Goal: Task Accomplishment & Management: Use online tool/utility

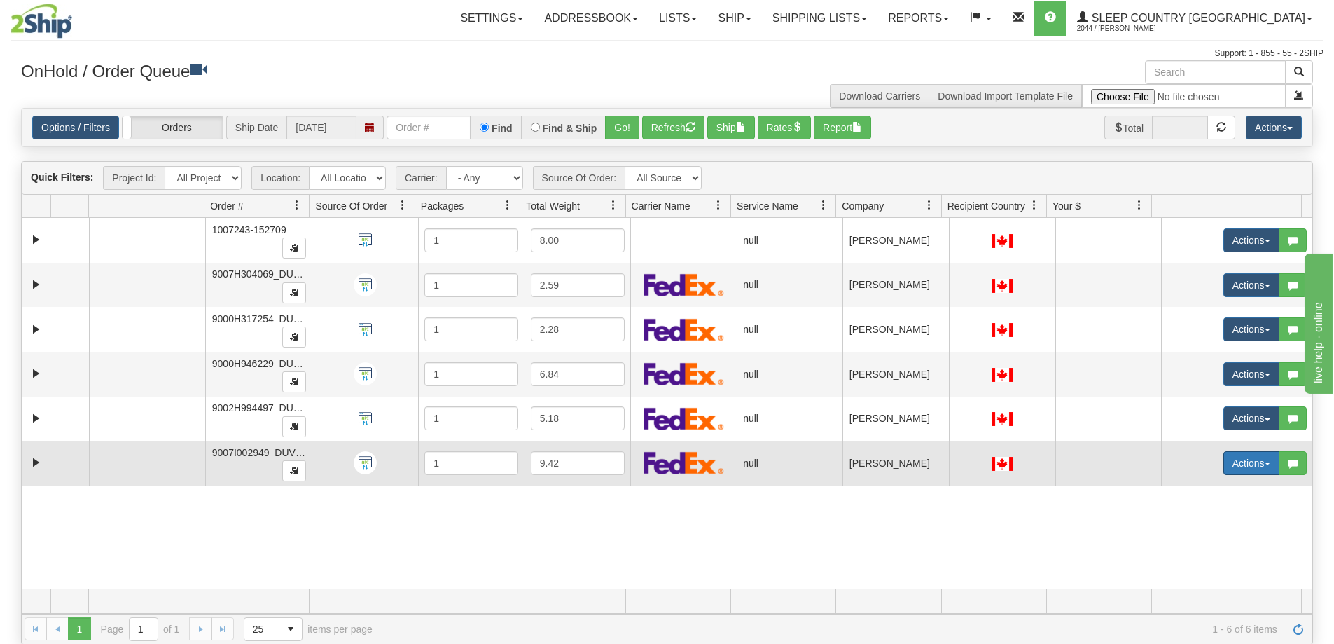
click at [1265, 464] on span "button" at bounding box center [1268, 463] width 6 height 3
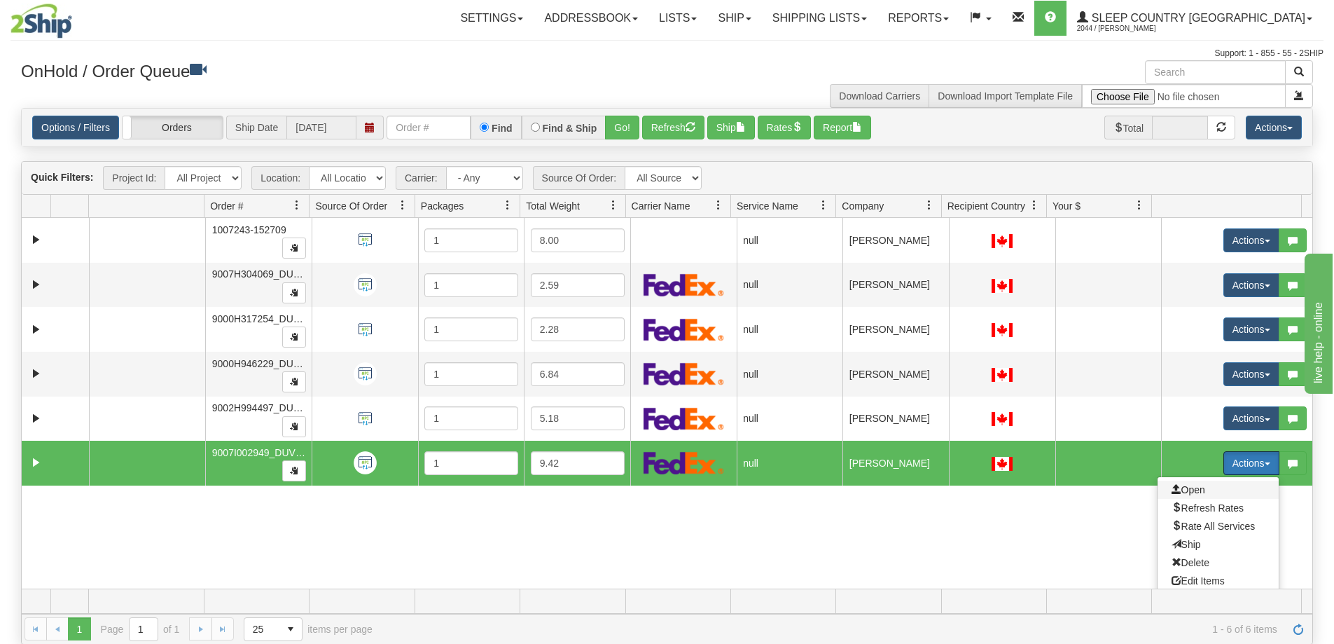
click at [1187, 484] on span "Open" at bounding box center [1189, 489] width 34 height 11
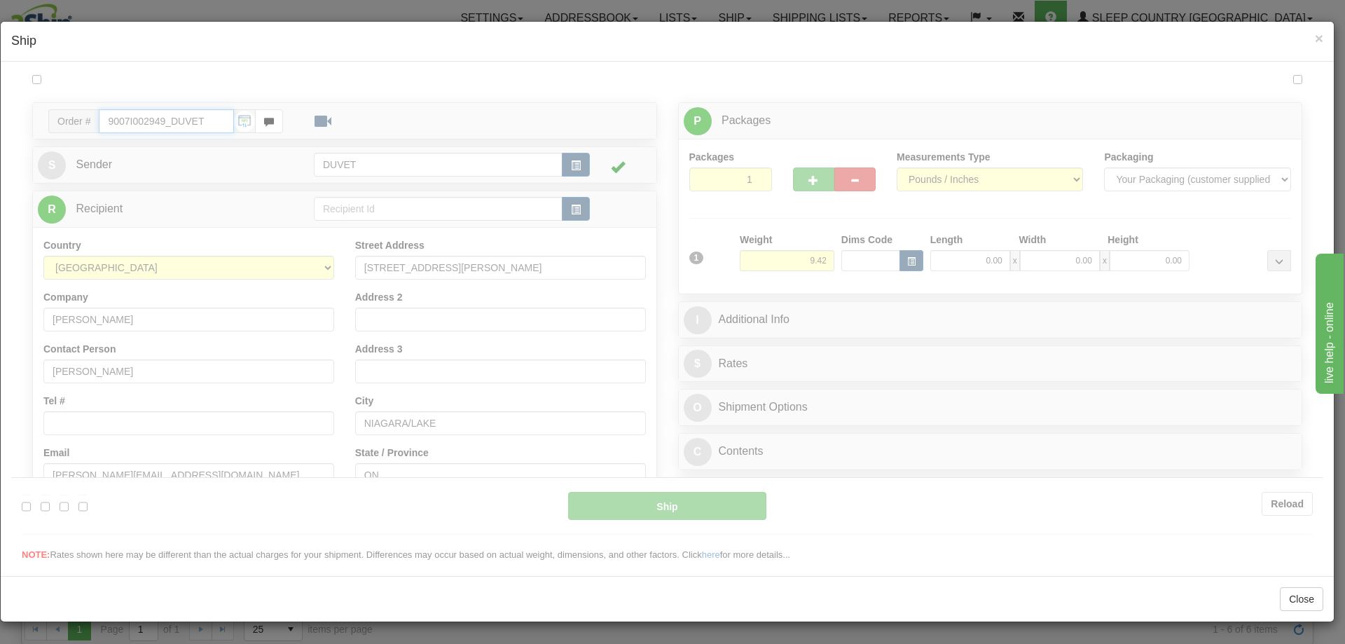
type input "07:01"
type input "16:00"
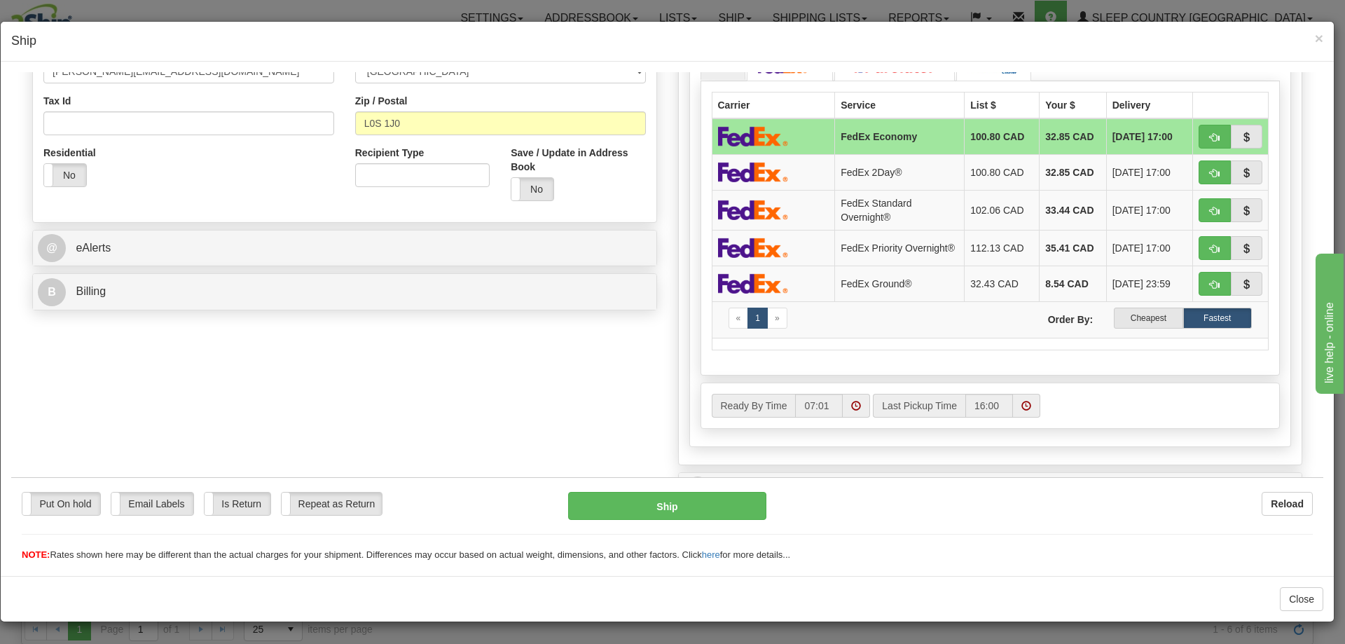
scroll to position [420, 0]
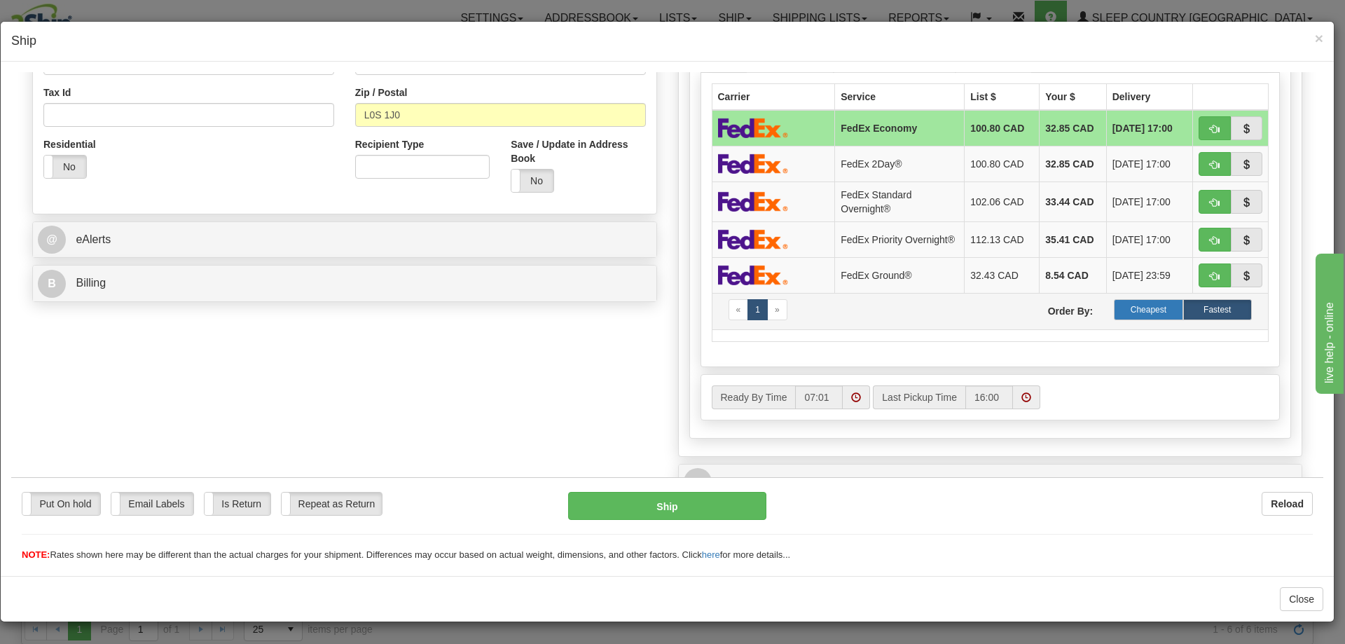
click at [1144, 313] on label "Cheapest" at bounding box center [1148, 308] width 69 height 21
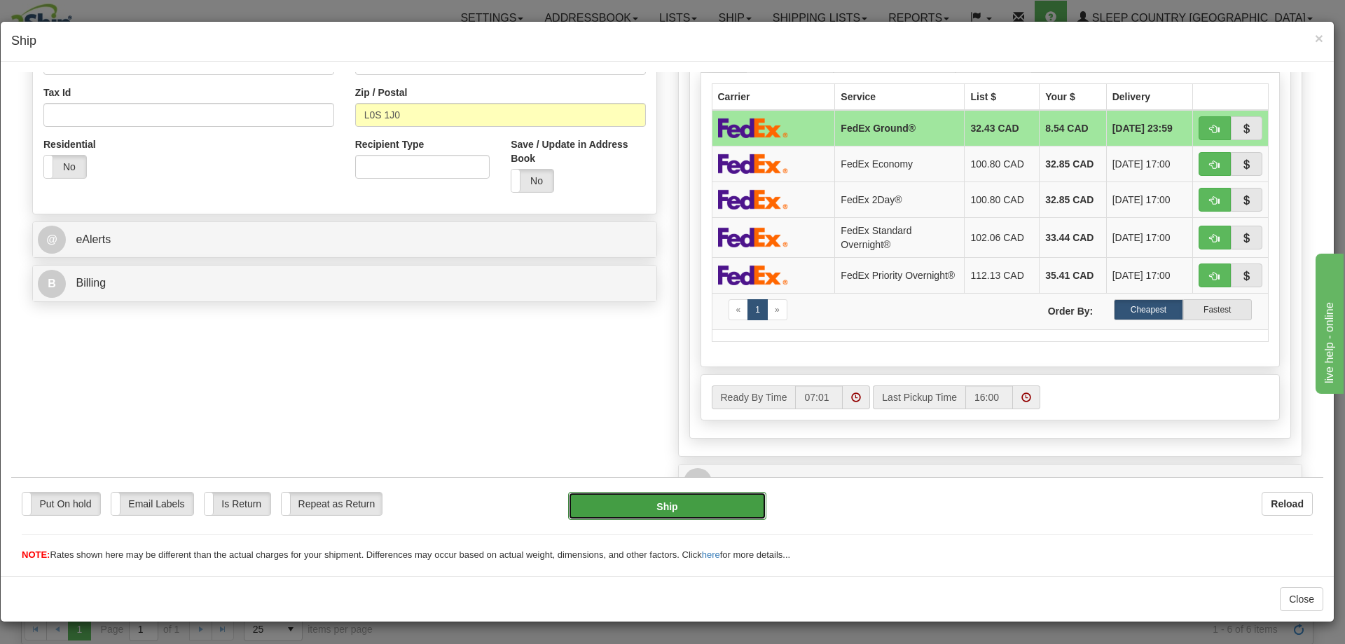
click at [655, 501] on button "Ship" at bounding box center [667, 505] width 198 height 28
type input "92"
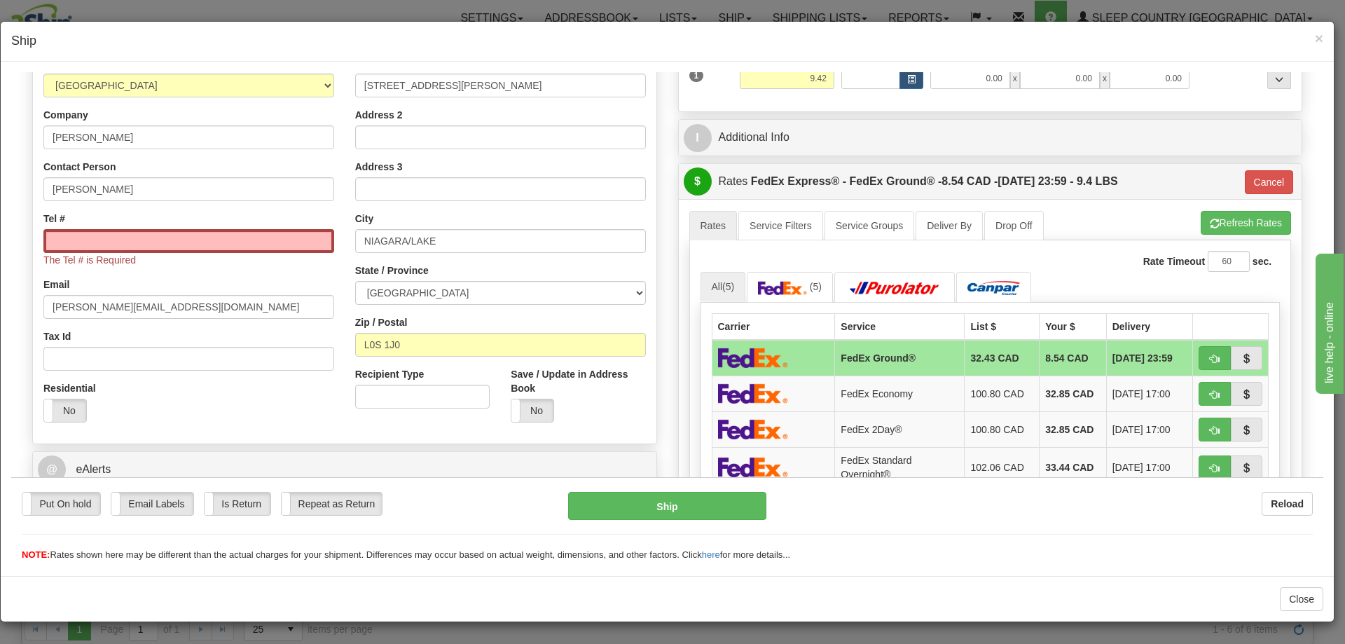
scroll to position [154, 0]
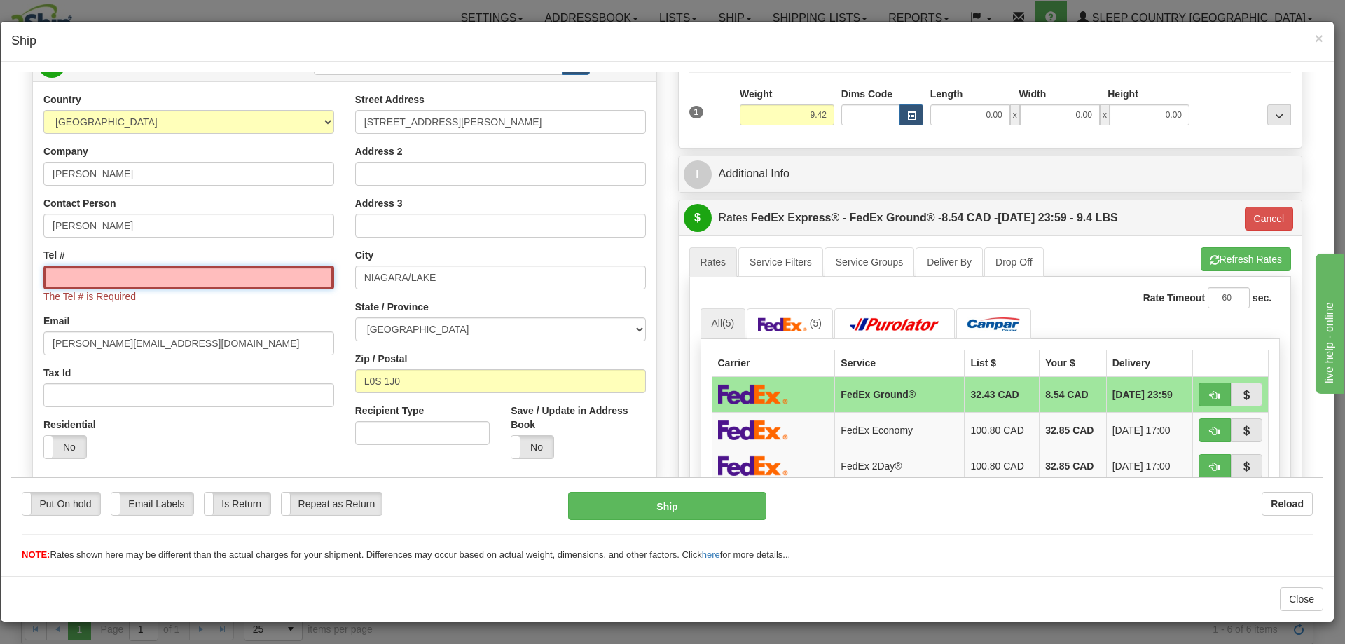
click at [137, 277] on input "Tel #" at bounding box center [188, 277] width 291 height 24
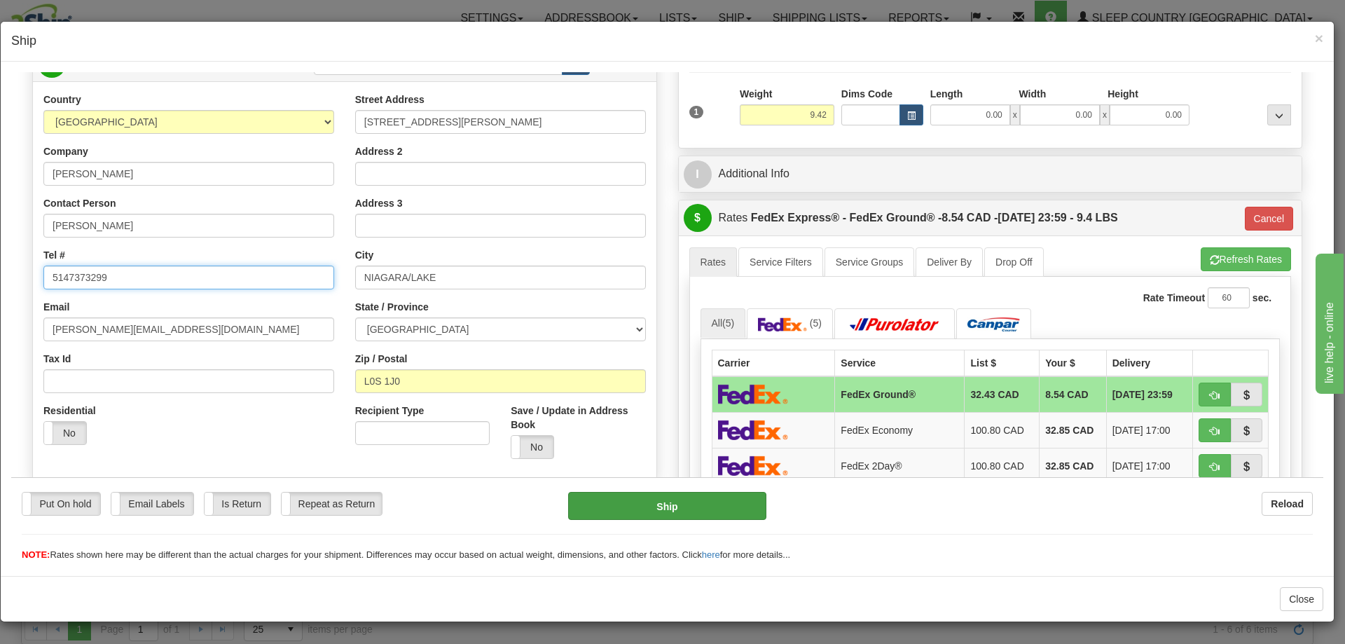
type input "5147373299"
click at [664, 506] on button "Ship" at bounding box center [667, 505] width 198 height 28
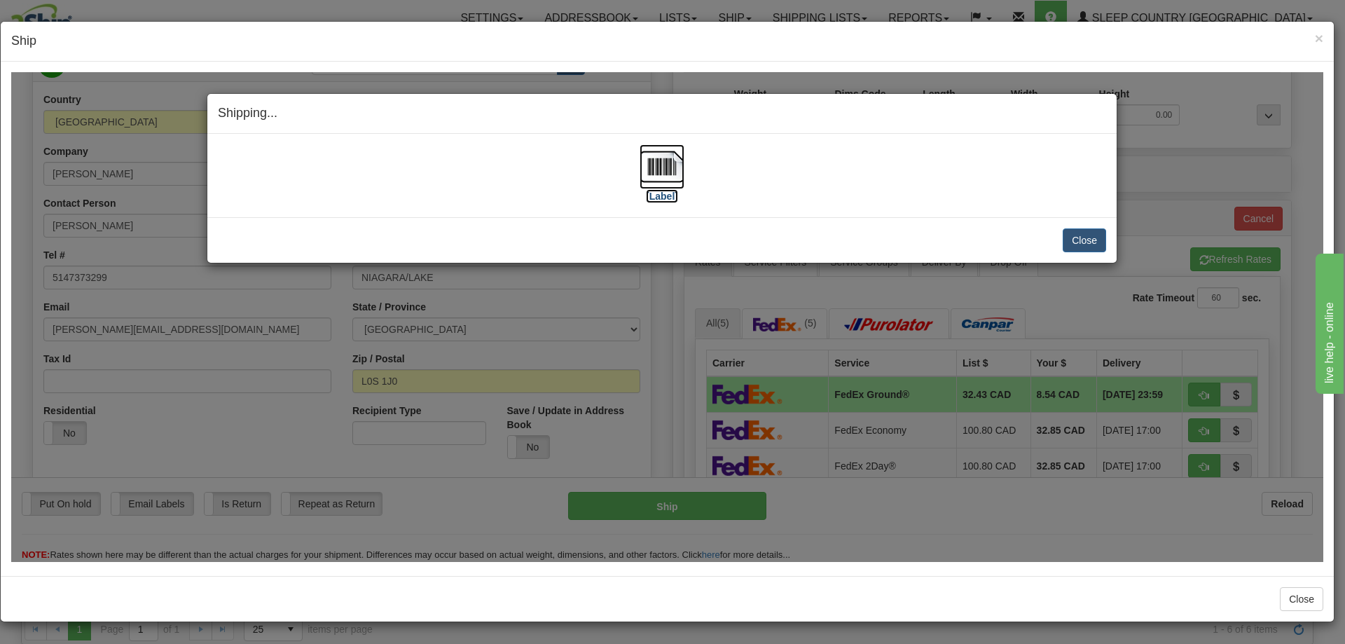
click at [662, 166] on img at bounding box center [662, 166] width 45 height 45
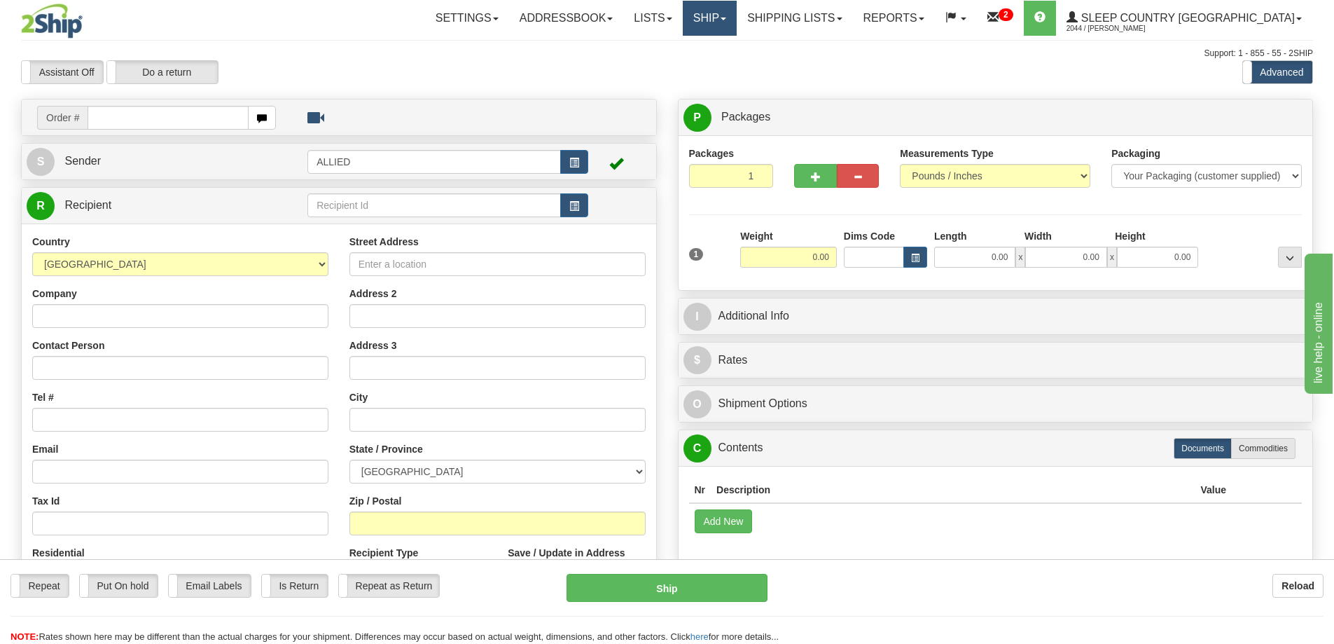
click at [737, 17] on link "Ship" at bounding box center [710, 18] width 54 height 35
click at [722, 67] on span "OnHold / Order Queue" at bounding box center [672, 67] width 99 height 11
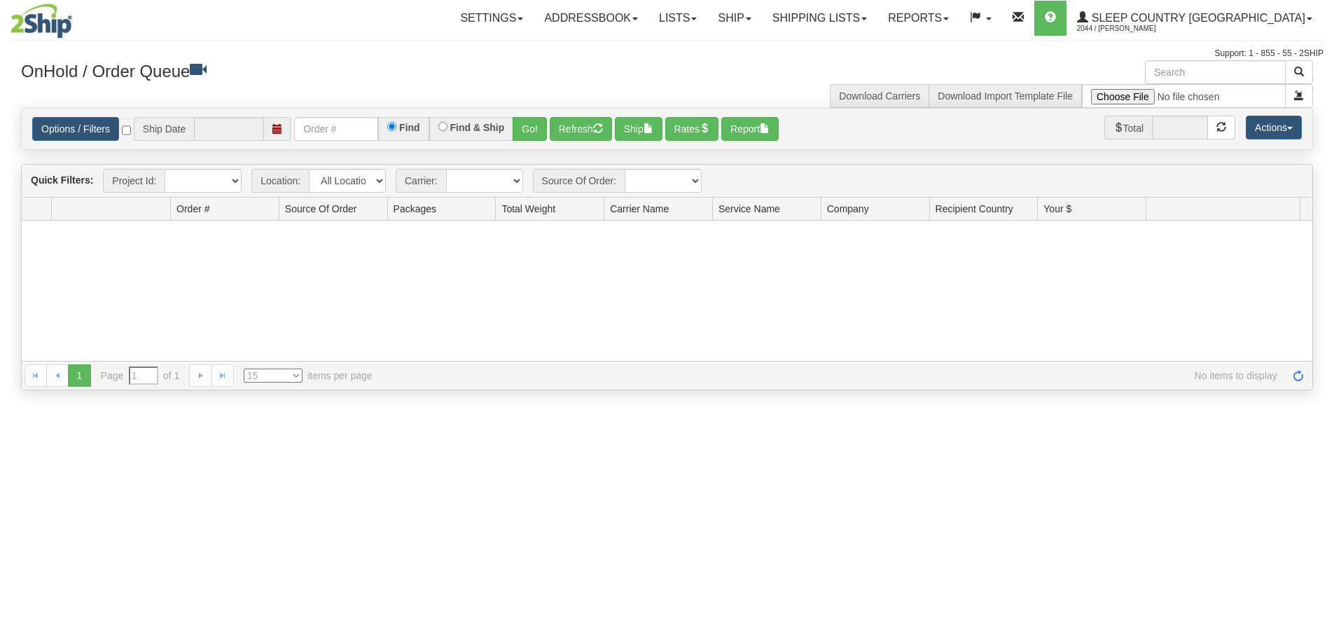
type input "[DATE]"
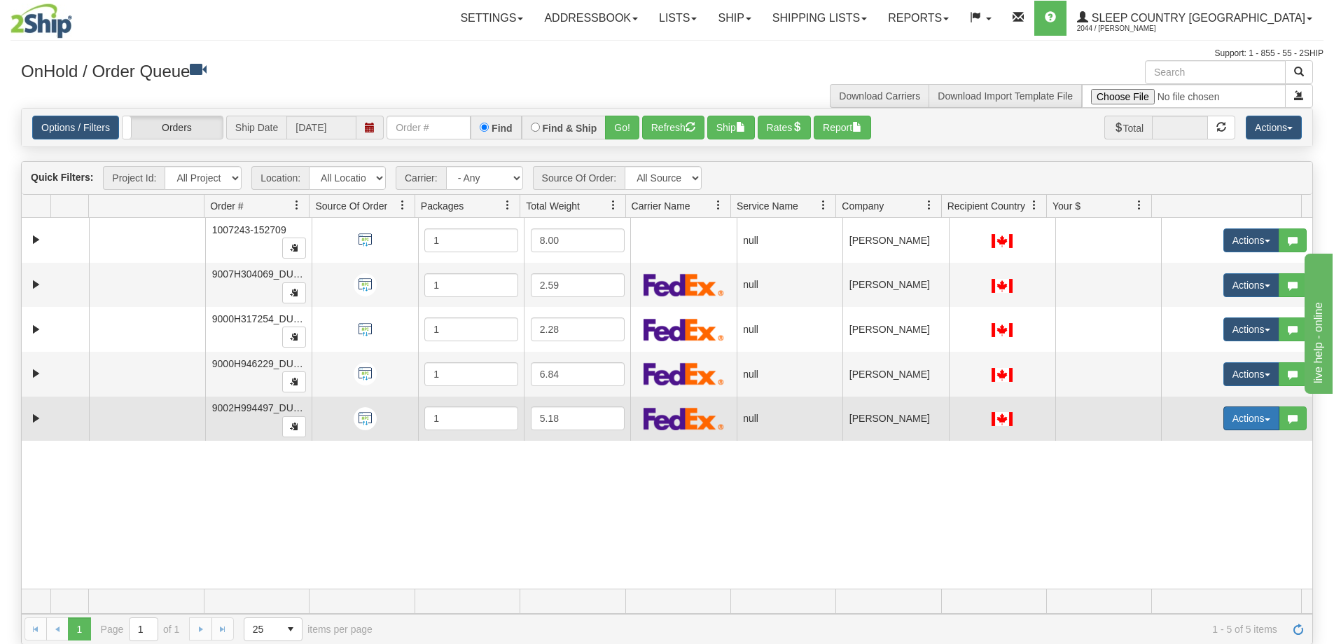
click at [1265, 418] on span "button" at bounding box center [1268, 419] width 6 height 3
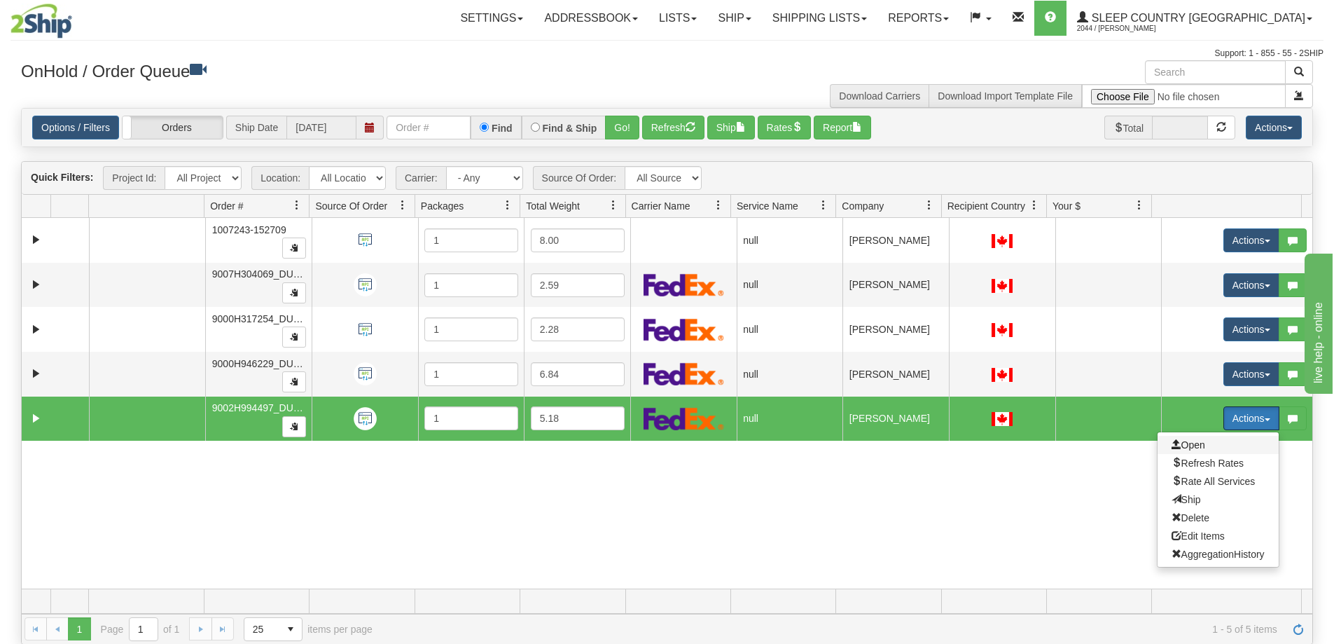
click at [1191, 446] on span "Open" at bounding box center [1189, 444] width 34 height 11
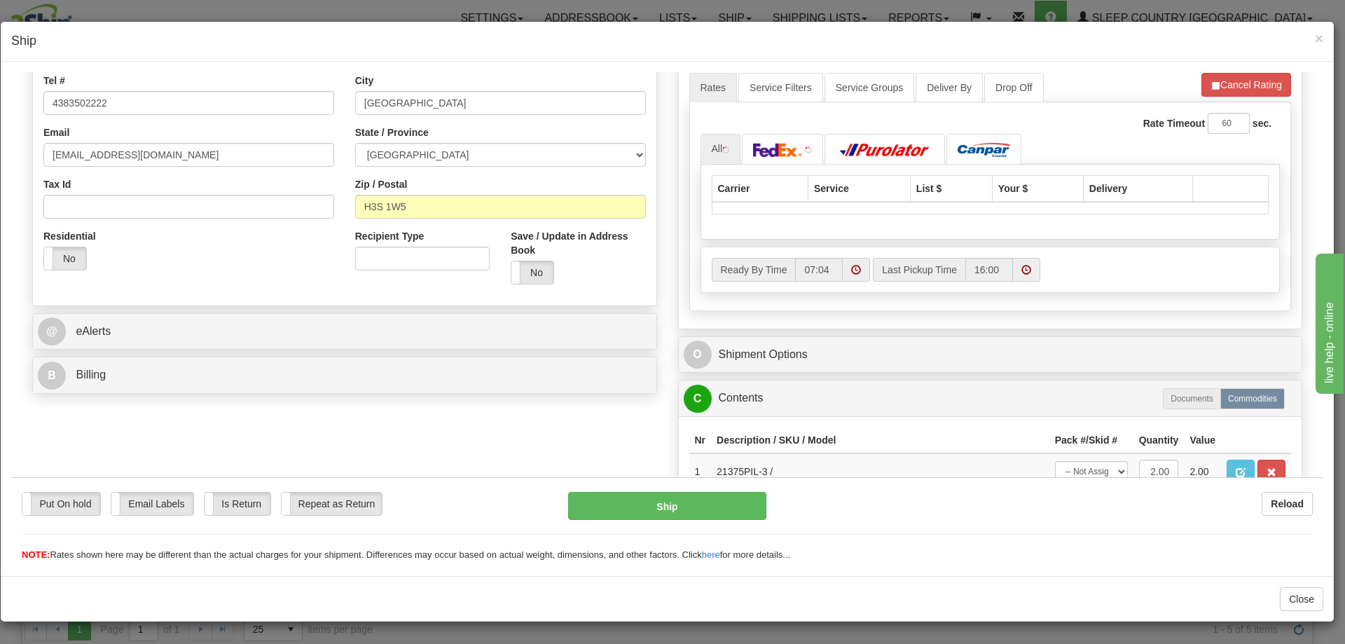
scroll to position [420, 0]
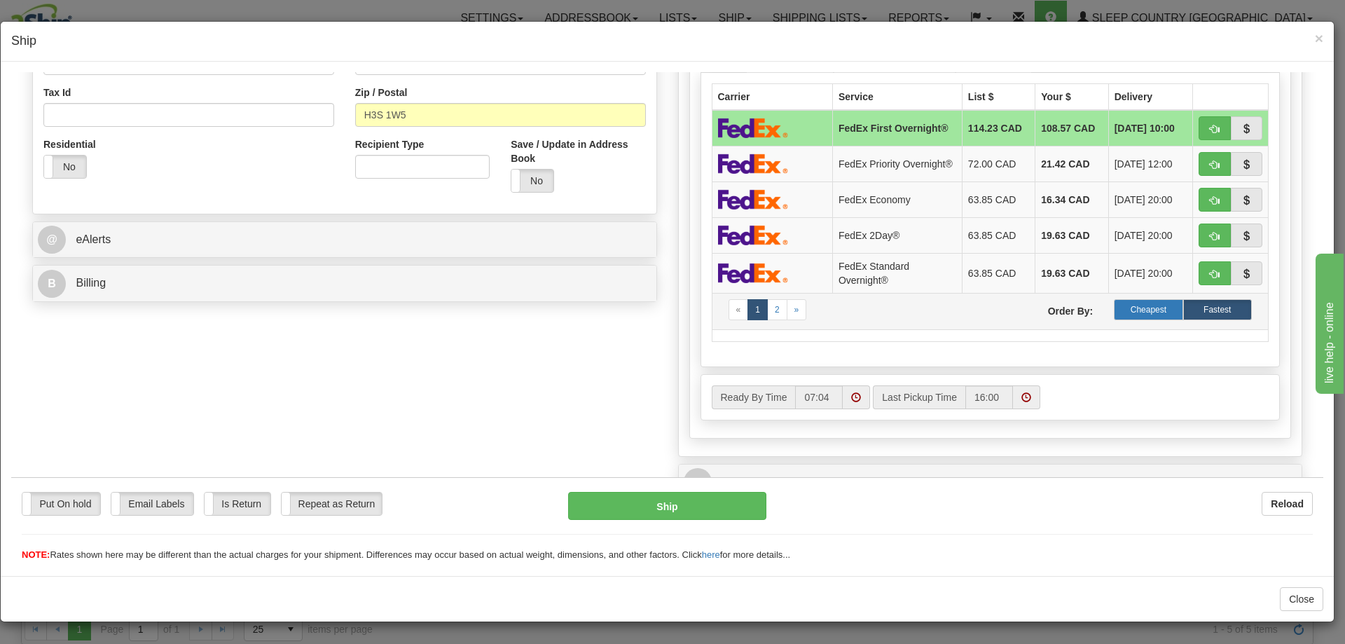
click at [1138, 310] on label "Cheapest" at bounding box center [1148, 308] width 69 height 21
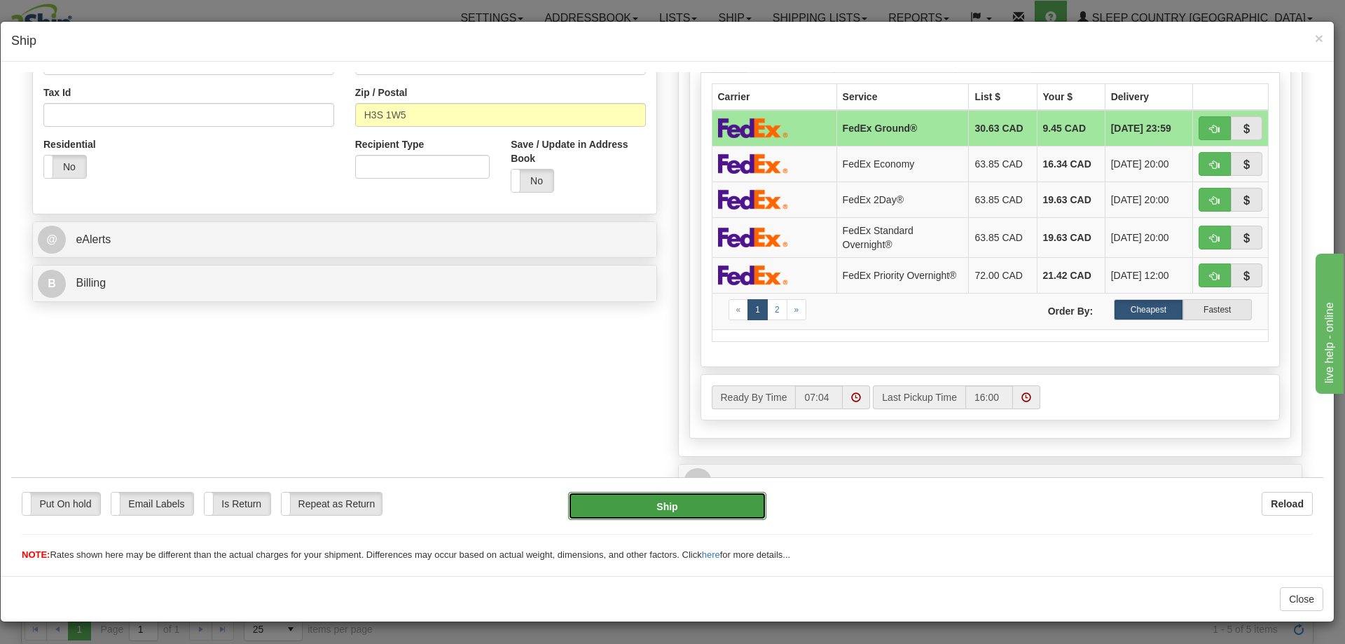
click at [658, 505] on button "Ship" at bounding box center [667, 505] width 198 height 28
type input "92"
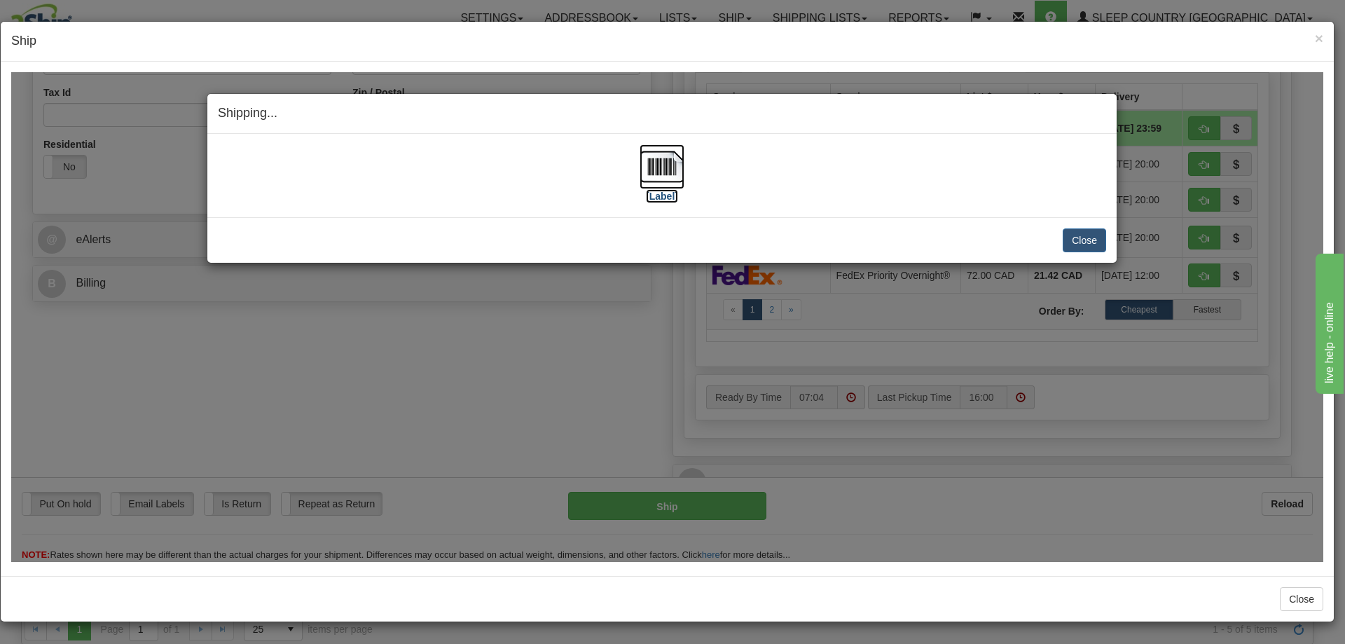
click at [660, 165] on img at bounding box center [662, 166] width 45 height 45
click at [1087, 242] on button "Close" at bounding box center [1084, 240] width 43 height 24
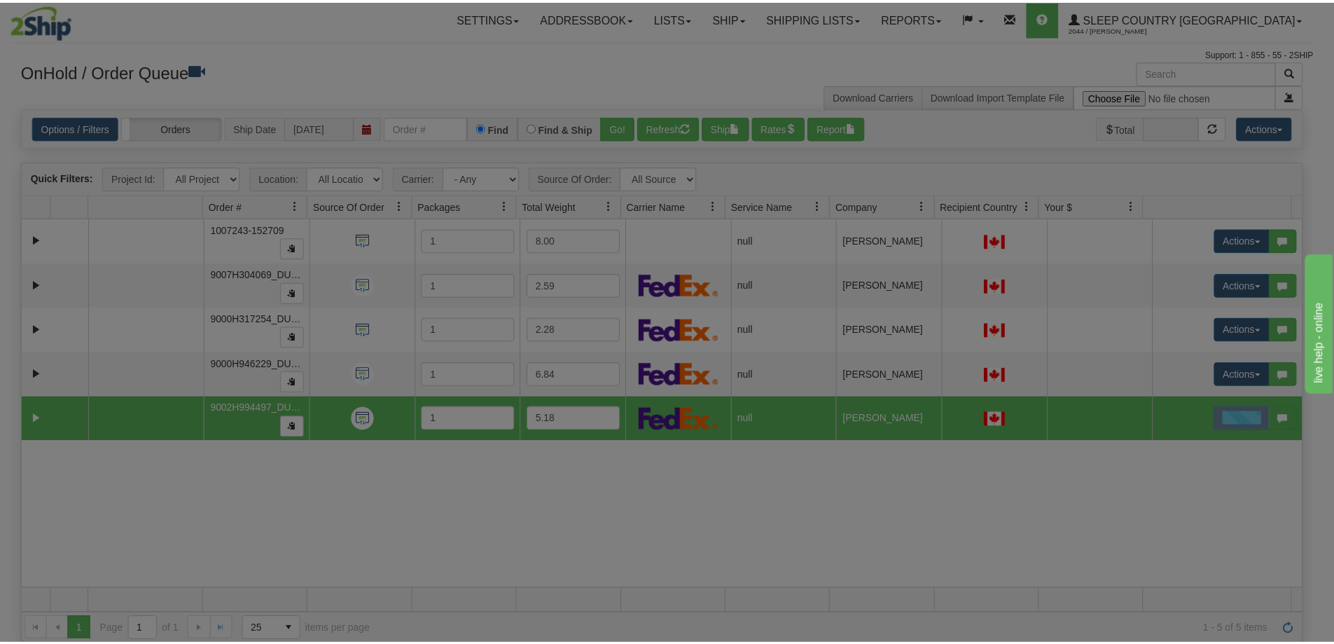
scroll to position [0, 0]
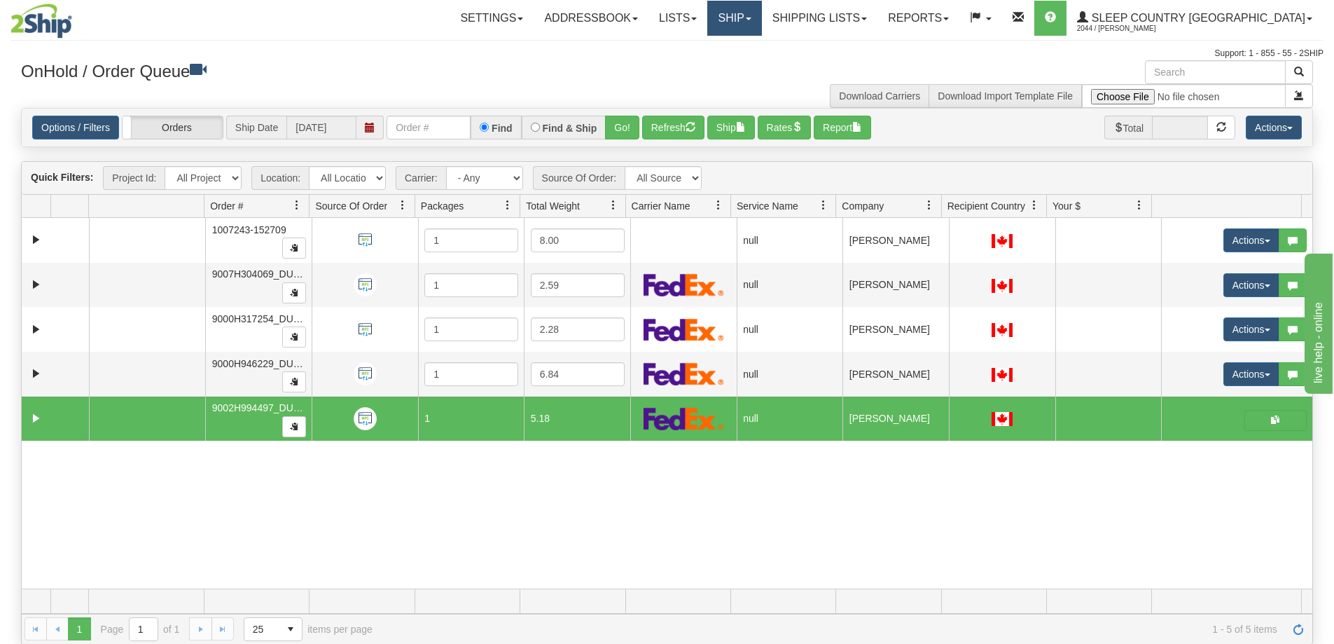
click at [761, 14] on link "Ship" at bounding box center [735, 18] width 54 height 35
click at [747, 66] on span "OnHold / Order Queue" at bounding box center [698, 67] width 99 height 11
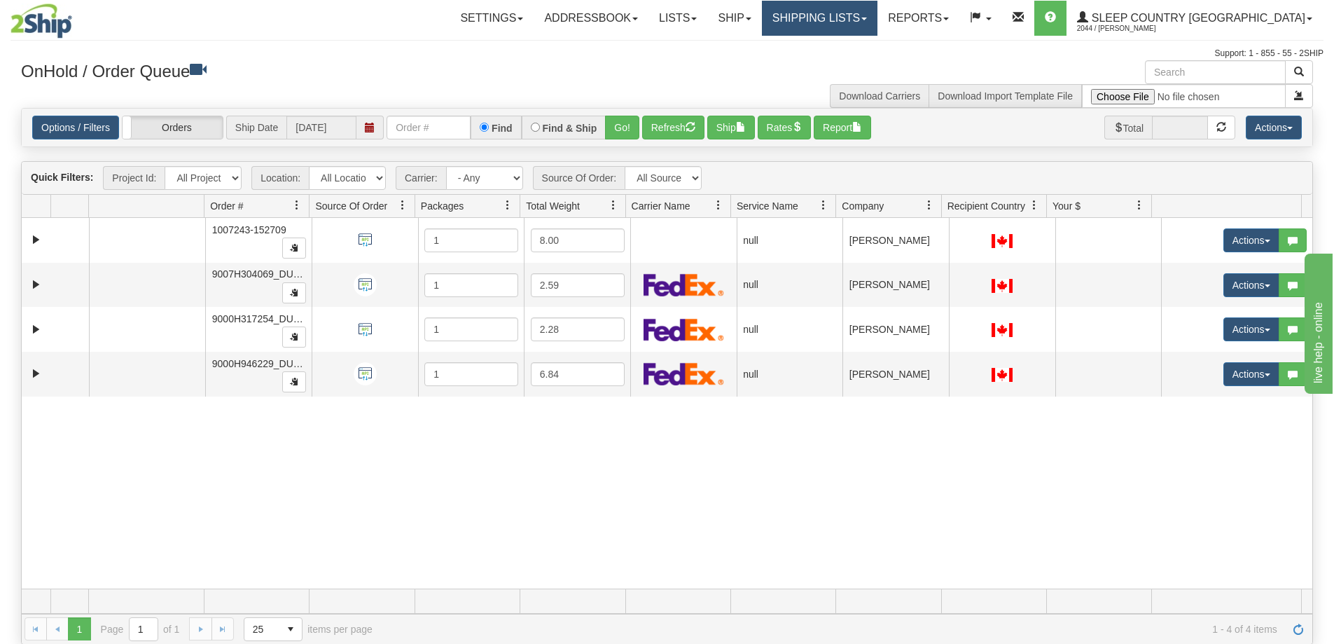
click at [867, 19] on span at bounding box center [865, 19] width 6 height 3
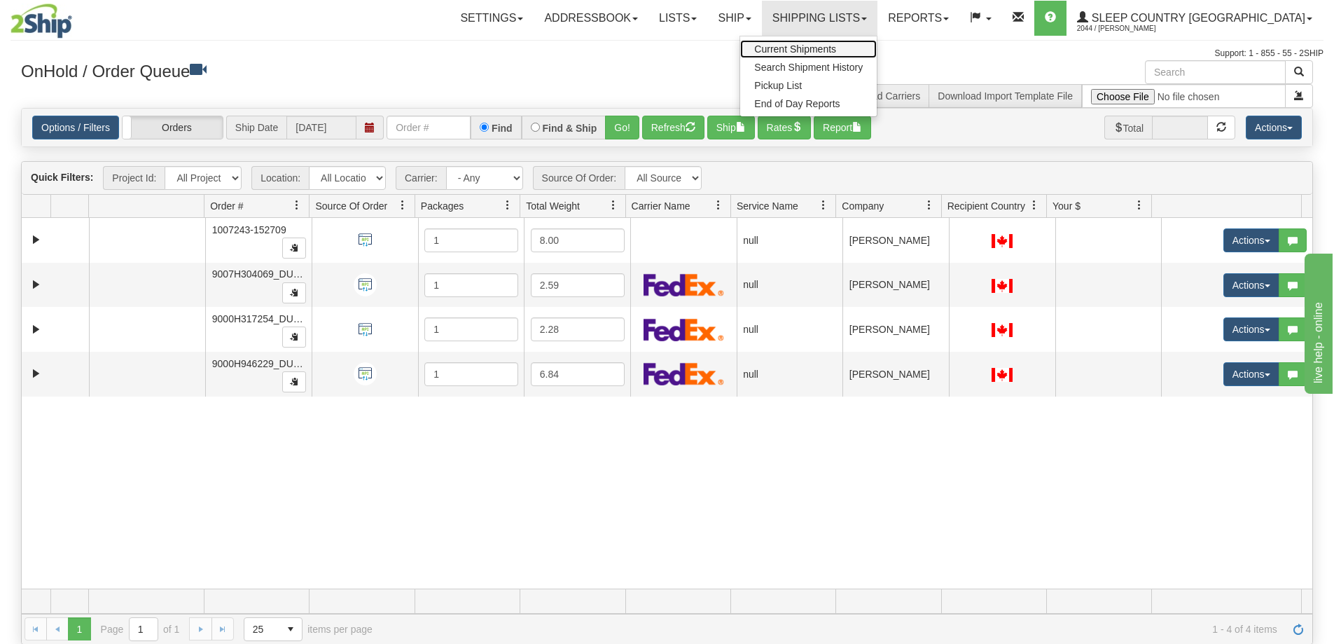
click at [836, 50] on span "Current Shipments" at bounding box center [795, 48] width 82 height 11
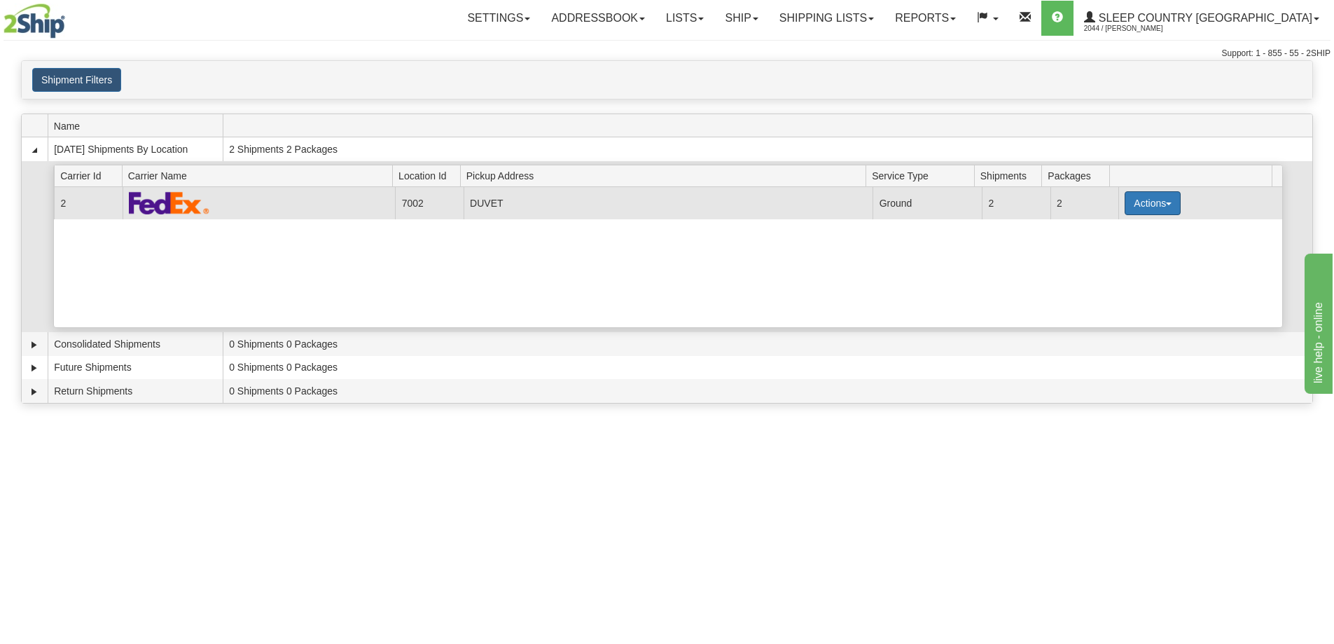
click at [1162, 198] on button "Actions" at bounding box center [1153, 203] width 56 height 24
click at [1119, 264] on span "Pickup" at bounding box center [1100, 266] width 37 height 10
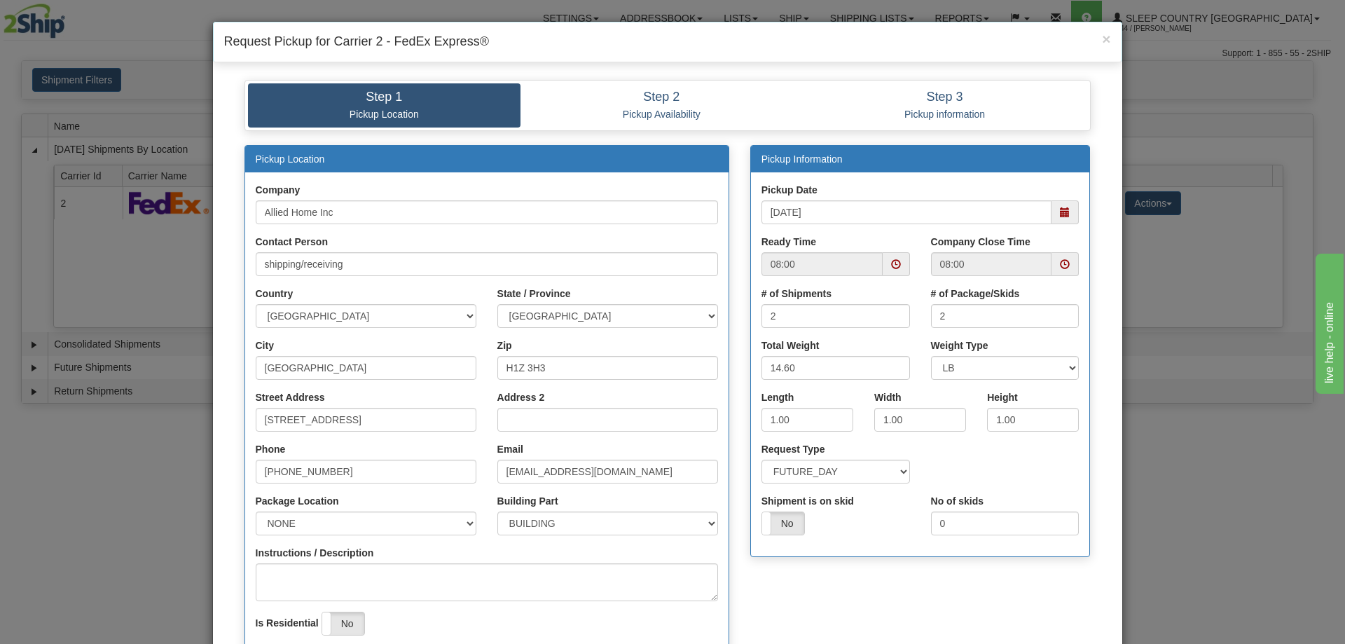
click at [1060, 259] on span at bounding box center [1065, 264] width 10 height 10
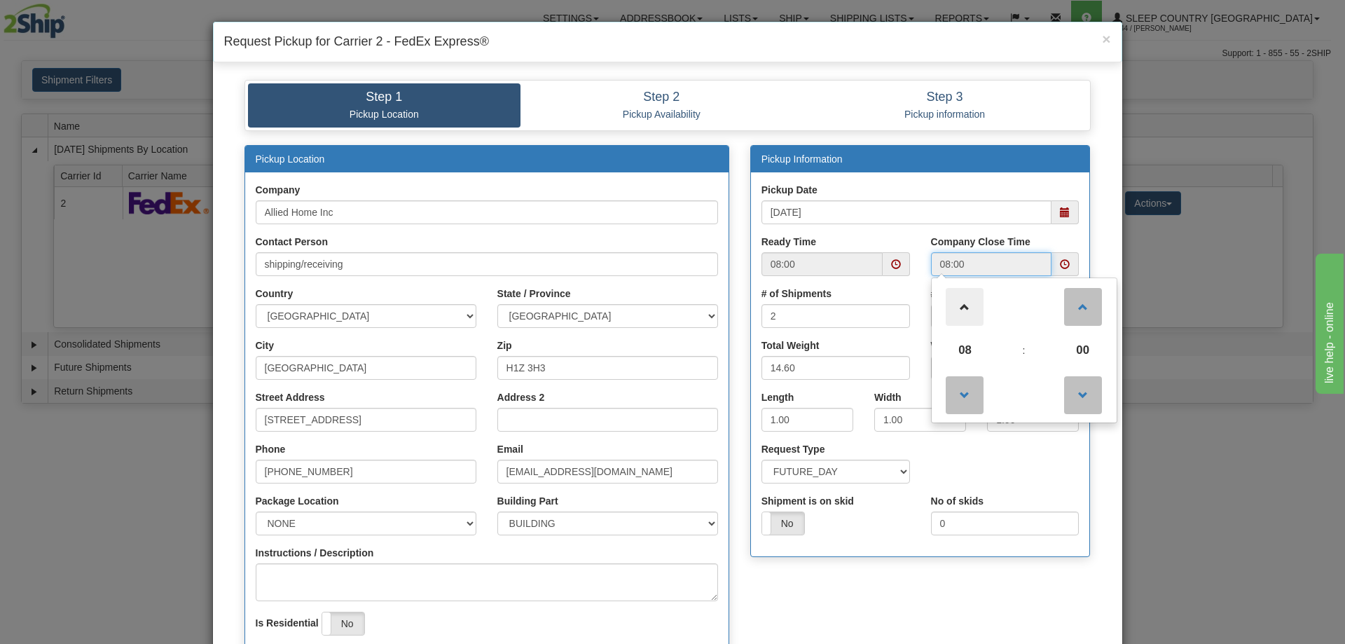
click at [962, 304] on span at bounding box center [965, 307] width 38 height 38
click at [963, 305] on span at bounding box center [965, 307] width 38 height 38
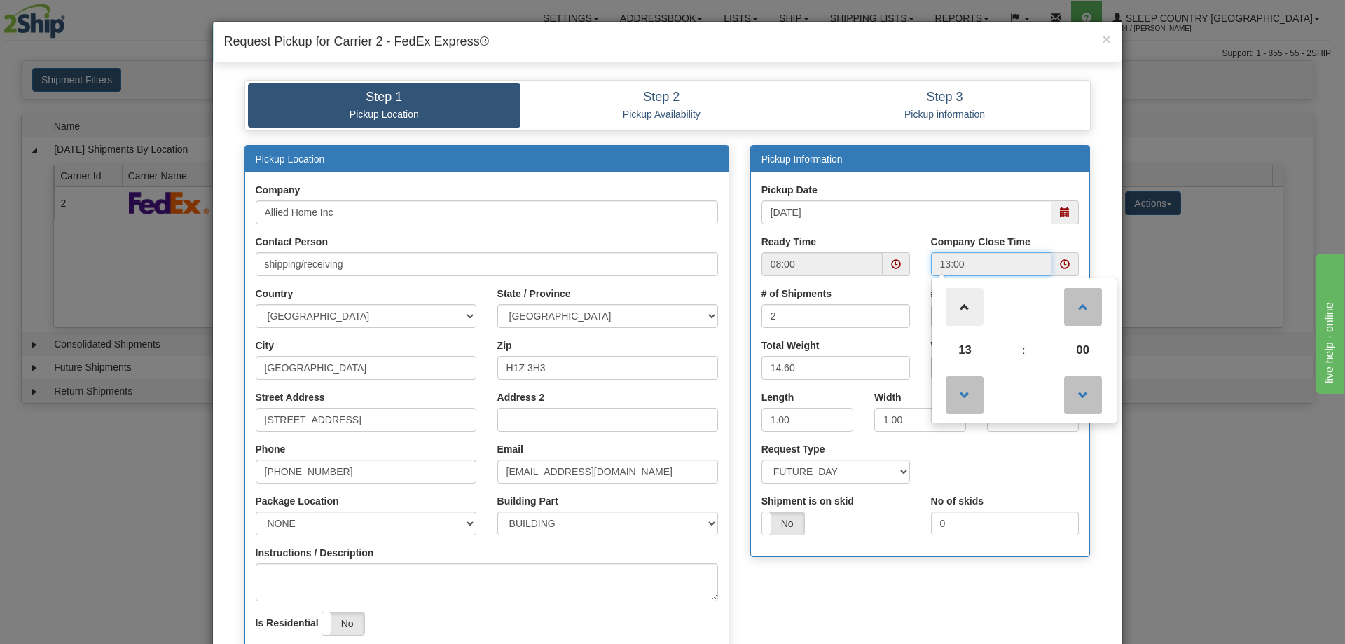
click at [963, 305] on span at bounding box center [965, 307] width 38 height 38
type input "14:00"
click at [892, 569] on div "Pickup Information Pickup Date [DATE] Ready Time 08:00 14:00 14 :" at bounding box center [920, 358] width 361 height 427
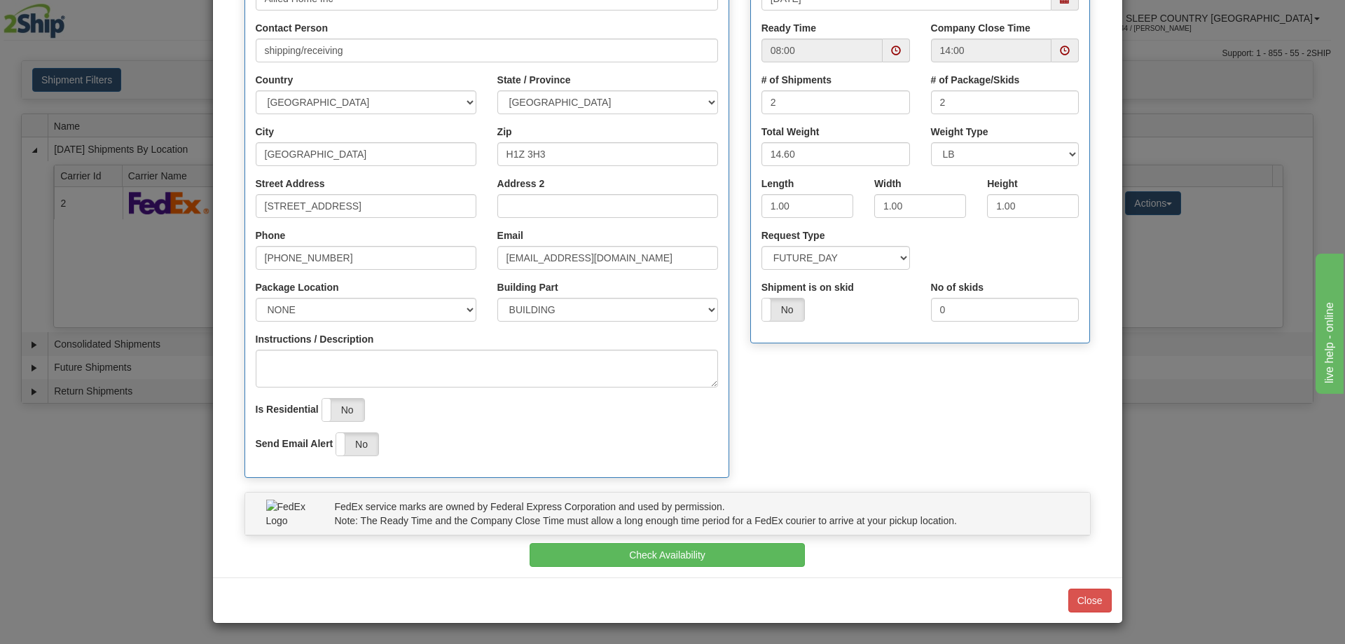
scroll to position [214, 0]
click at [651, 556] on button "Check Availability" at bounding box center [667, 554] width 275 height 24
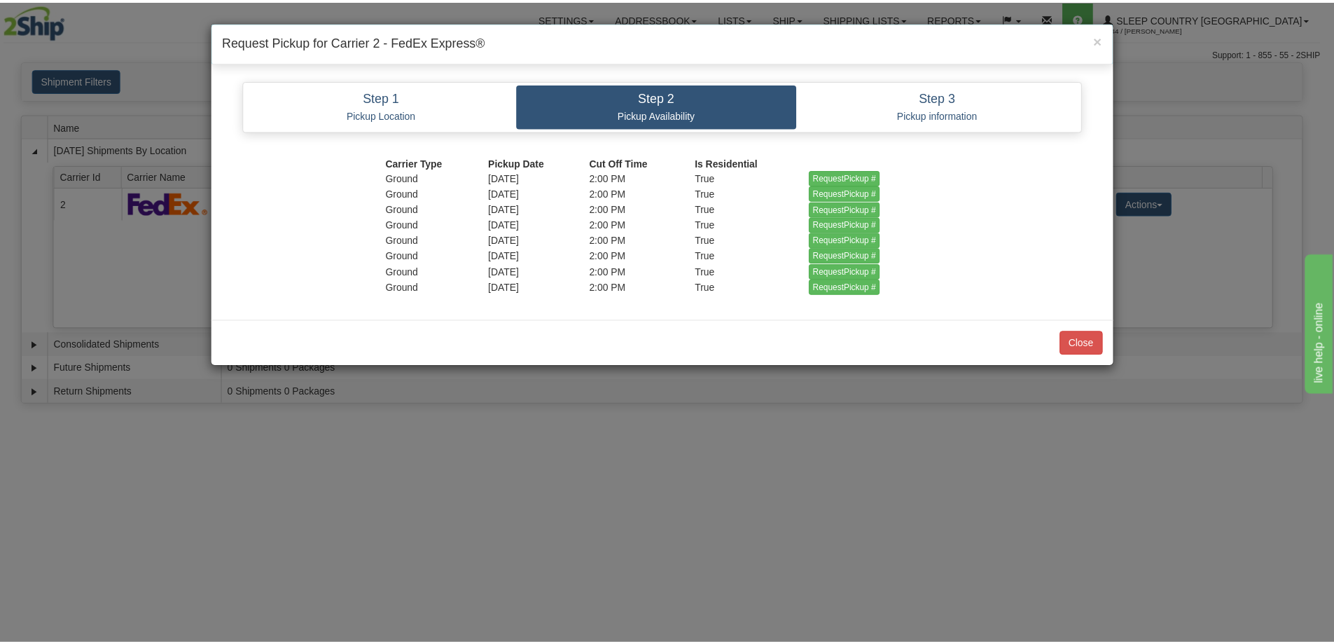
scroll to position [0, 0]
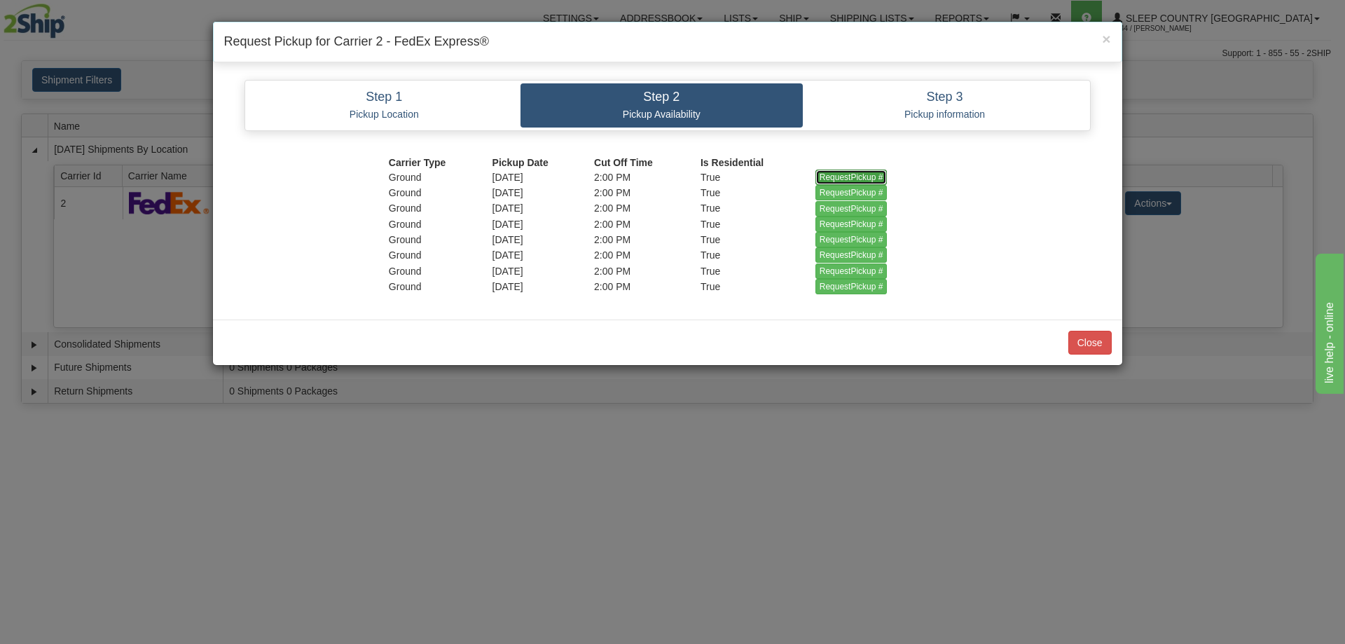
click at [841, 172] on input "RequestPickup #" at bounding box center [851, 177] width 72 height 15
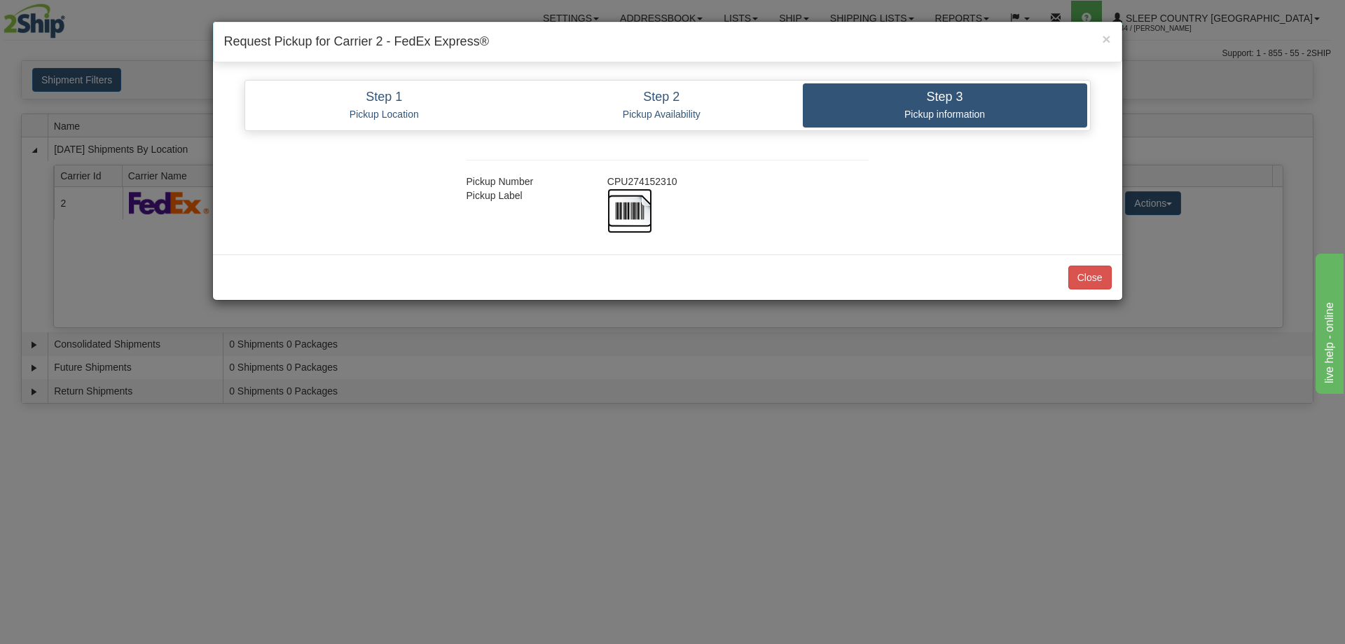
click at [633, 202] on img at bounding box center [629, 210] width 45 height 45
click at [1086, 272] on button "Close" at bounding box center [1089, 277] width 43 height 24
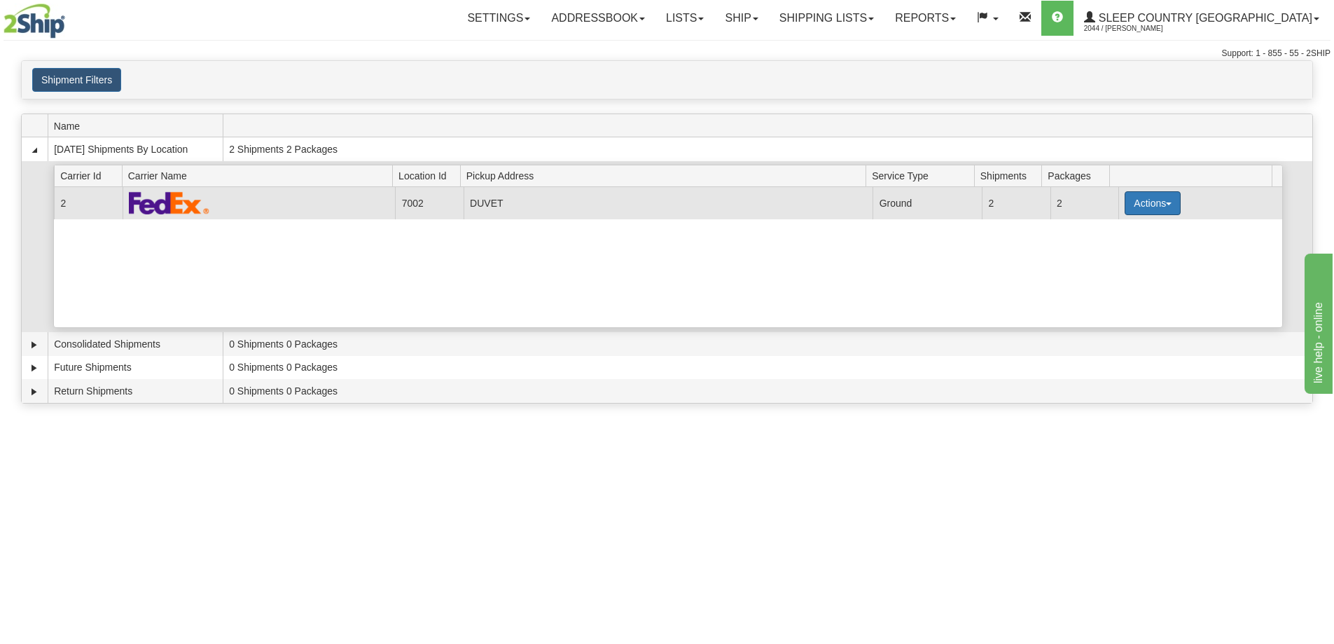
click at [1164, 202] on button "Actions" at bounding box center [1153, 203] width 56 height 24
click at [1110, 245] on span "Close" at bounding box center [1098, 247] width 32 height 10
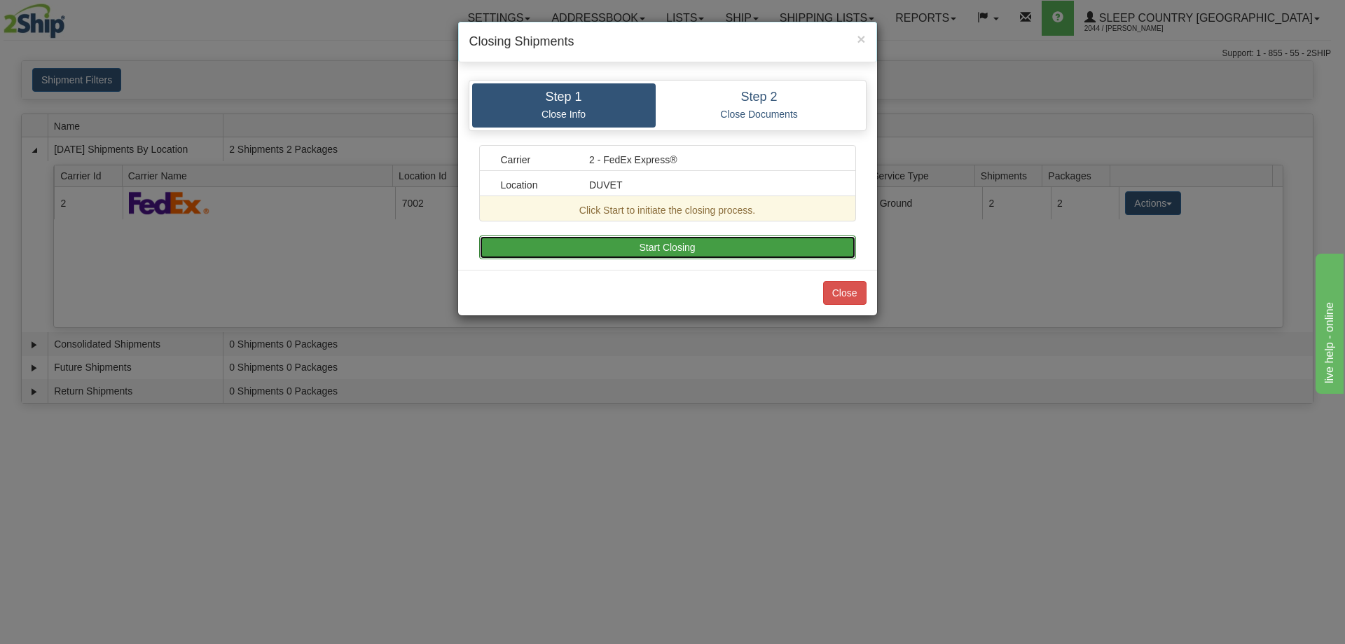
click at [659, 241] on button "Start Closing" at bounding box center [667, 247] width 377 height 24
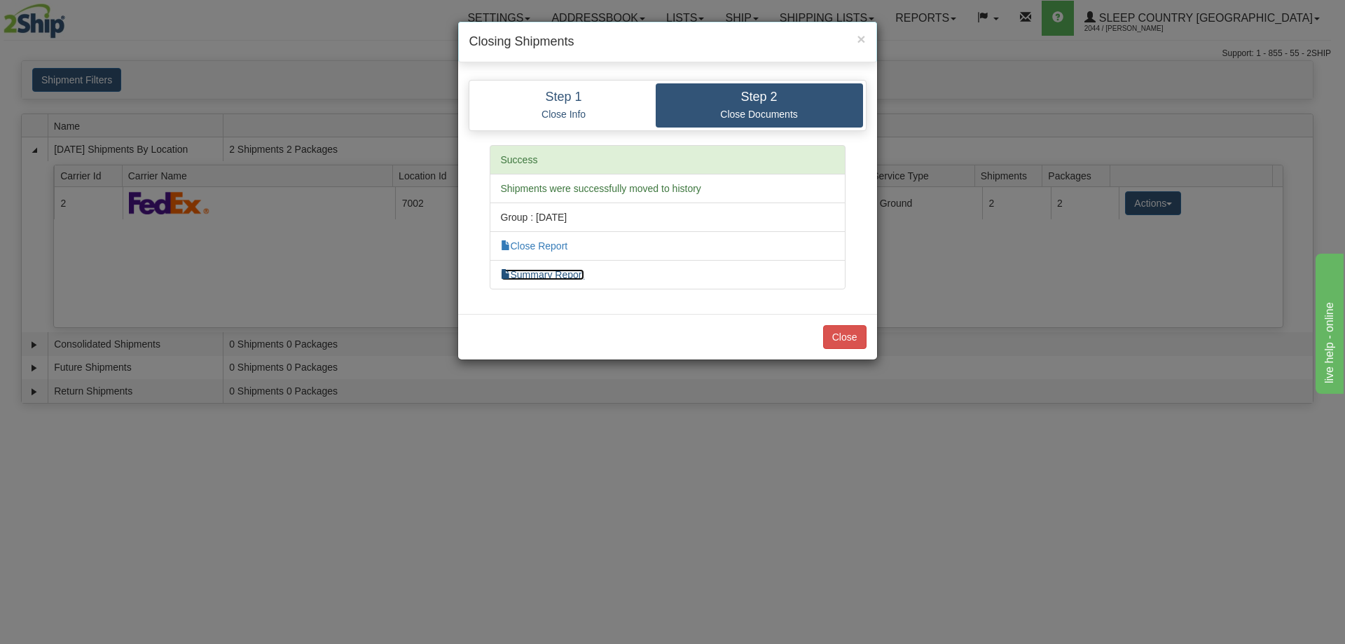
click at [542, 272] on link "Summary Report" at bounding box center [543, 274] width 84 height 11
click at [534, 246] on link "Close Report" at bounding box center [534, 245] width 67 height 11
click at [848, 339] on button "Close" at bounding box center [844, 337] width 43 height 24
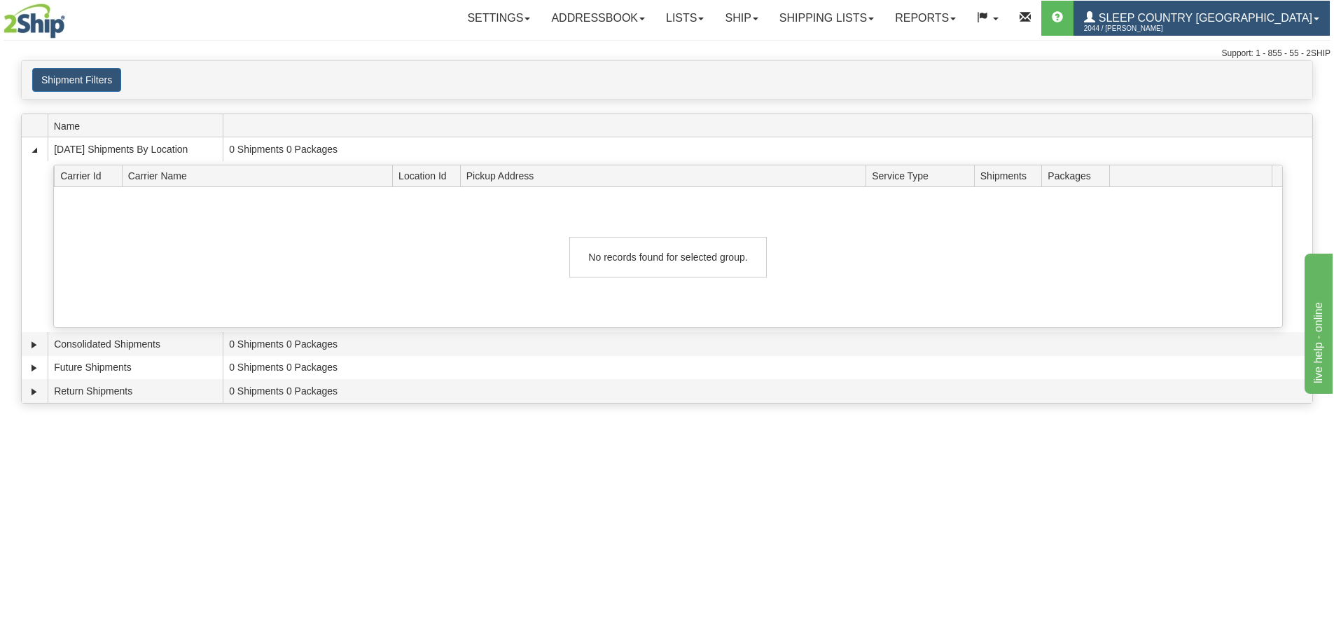
click at [1215, 16] on span "Sleep Country [GEOGRAPHIC_DATA]" at bounding box center [1204, 18] width 217 height 12
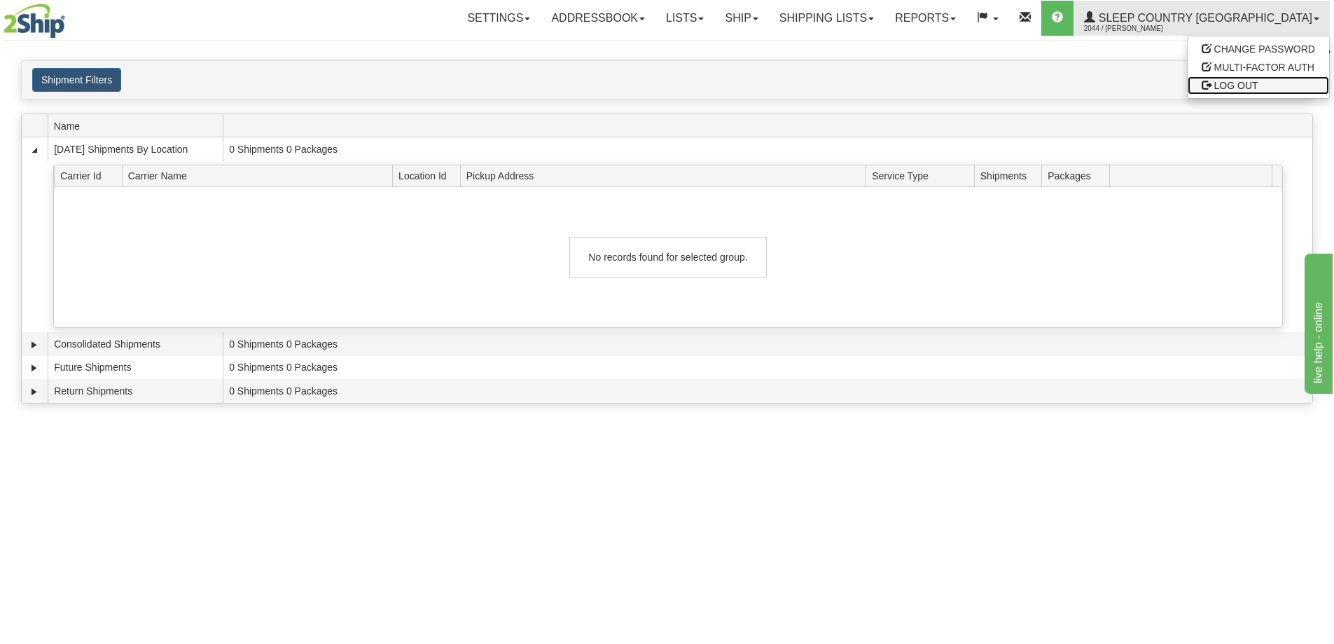
click at [1236, 83] on span "LOG OUT" at bounding box center [1237, 85] width 44 height 11
